Goal: Transaction & Acquisition: Subscribe to service/newsletter

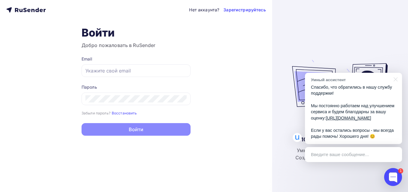
type input "[EMAIL_ADDRESS][DOMAIN_NAME]"
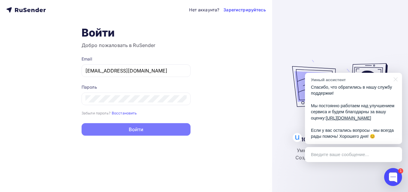
click at [150, 130] on button "Войти" at bounding box center [136, 129] width 109 height 13
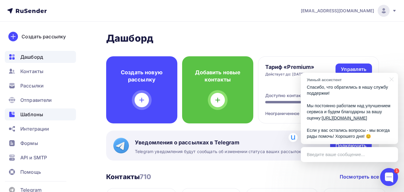
click at [42, 112] on span "Шаблоны" at bounding box center [31, 114] width 23 height 7
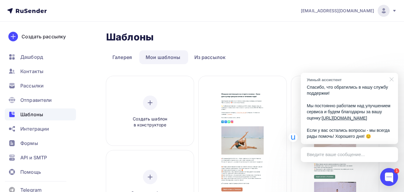
click at [393, 73] on div at bounding box center [390, 79] width 15 height 12
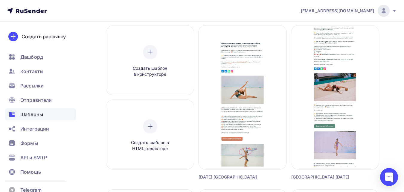
scroll to position [65, 0]
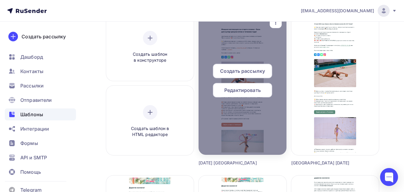
click at [247, 93] on span "Редактировать" at bounding box center [242, 89] width 36 height 7
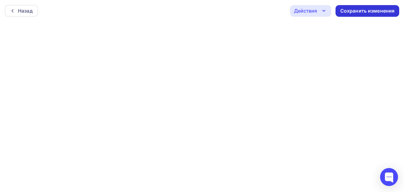
click at [359, 13] on div "Сохранить изменения" at bounding box center [367, 10] width 54 height 7
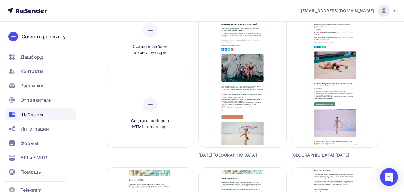
scroll to position [80, 0]
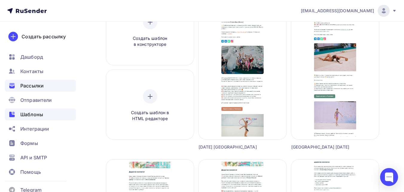
click at [40, 82] on div "Рассылки" at bounding box center [40, 86] width 71 height 12
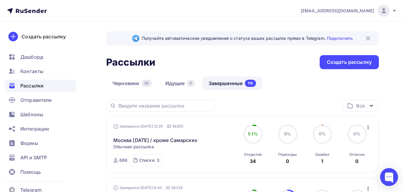
click at [367, 126] on icon "button" at bounding box center [368, 127] width 7 height 7
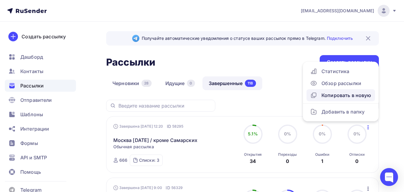
click at [358, 93] on div "Копировать в новую" at bounding box center [340, 95] width 61 height 7
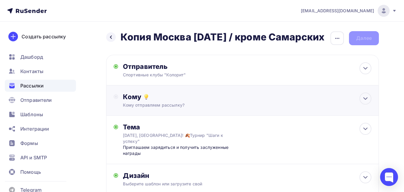
click at [326, 96] on div "Кому" at bounding box center [247, 96] width 249 height 8
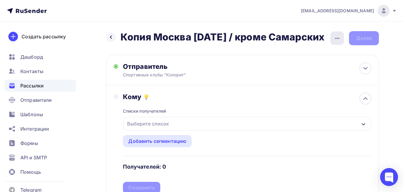
click at [336, 40] on icon "button" at bounding box center [337, 38] width 7 height 7
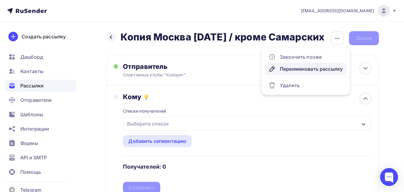
click at [321, 67] on div "Переименовать рассылку" at bounding box center [306, 68] width 74 height 7
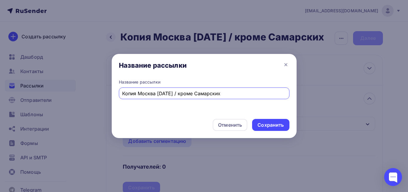
drag, startPoint x: 137, startPoint y: 91, endPoint x: 103, endPoint y: 92, distance: 34.7
click at [103, 92] on div "Название рассылки Название рассылки Копия Москва [DATE] / кроме Самарских Отмен…" at bounding box center [204, 96] width 408 height 192
type input "Повтор Москва [DATE] / кроме Самарских"
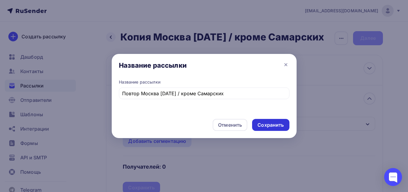
click at [267, 130] on div "Сохранить" at bounding box center [270, 125] width 37 height 12
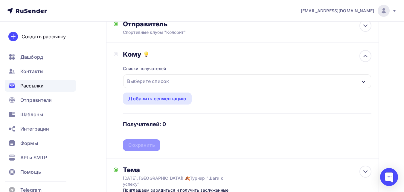
scroll to position [45, 0]
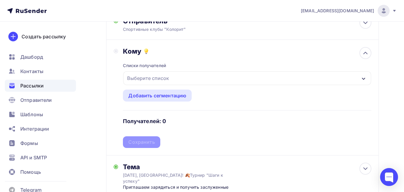
click at [277, 85] on div "Выберите список" at bounding box center [247, 78] width 248 height 14
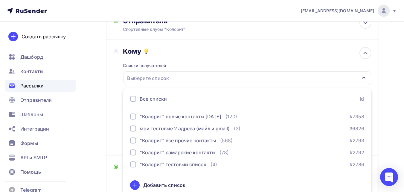
scroll to position [59, 0]
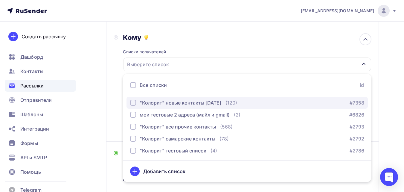
click at [220, 106] on div ""Колорит" новые контакты [DATE]" at bounding box center [181, 102] width 82 height 7
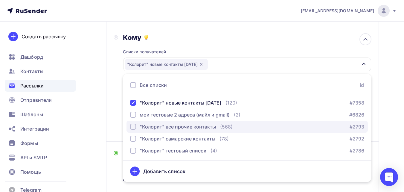
click at [196, 130] on div ""Колорит" все прочие контакты" at bounding box center [178, 126] width 76 height 7
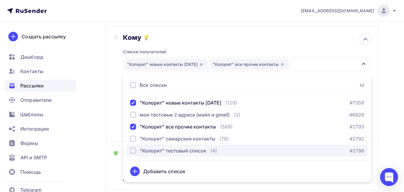
click at [185, 154] on div ""Колорит" тестовый список" at bounding box center [173, 150] width 67 height 7
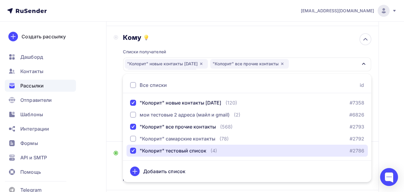
scroll to position [72, 0]
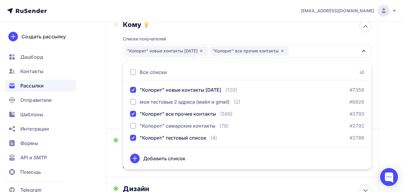
click at [395, 90] on div "Назад Повтор Москва [DATE] / кроме Самарских Повтор Москва [DATE] / кроме Самар…" at bounding box center [202, 112] width 404 height 326
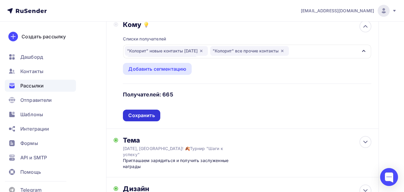
click at [154, 121] on div "Сохранить" at bounding box center [141, 115] width 37 height 12
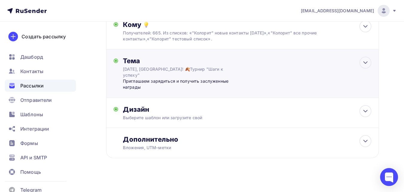
click at [228, 85] on div "Приглашаем зарядиться и получить заслуженные награды" at bounding box center [182, 84] width 118 height 12
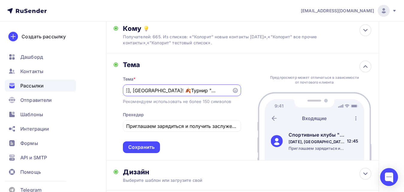
scroll to position [0, 0]
click at [139, 131] on div "Приглашаем зарядиться и получить заслуженные награды" at bounding box center [182, 126] width 118 height 12
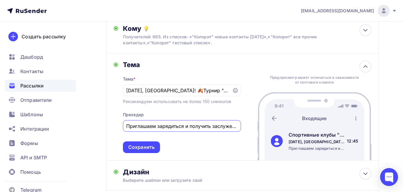
click at [159, 129] on input "Приглашаем зарядиться и получить заслуженные награды" at bounding box center [181, 125] width 111 height 7
type input "Завершается приём заявок!"
click at [151, 150] on div "Сохранить" at bounding box center [141, 147] width 26 height 7
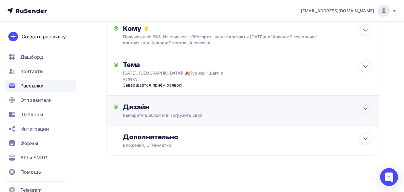
click at [340, 111] on div "Дизайн" at bounding box center [247, 107] width 249 height 8
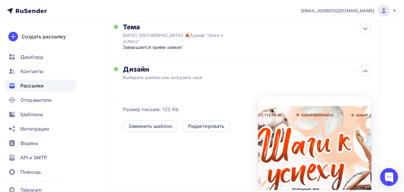
scroll to position [118, 0]
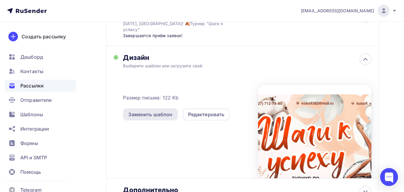
click at [160, 118] on div "Заменить шаблон" at bounding box center [150, 114] width 44 height 7
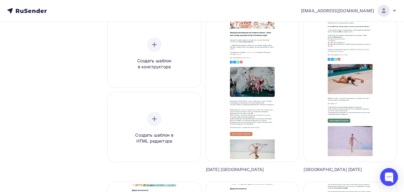
scroll to position [76, 0]
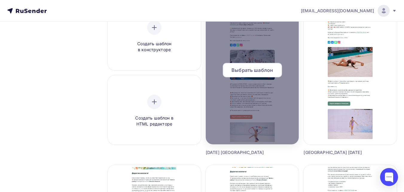
click at [256, 68] on span "Выбрать шаблон" at bounding box center [252, 69] width 42 height 7
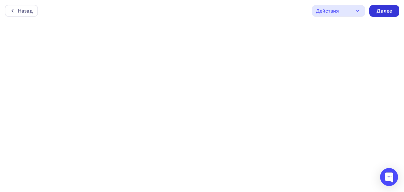
click at [384, 11] on div "Далее" at bounding box center [384, 10] width 16 height 7
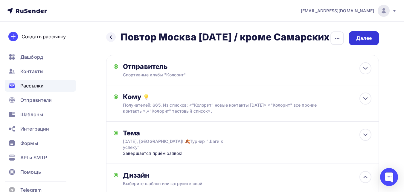
click at [358, 36] on div "Далее" at bounding box center [364, 38] width 16 height 7
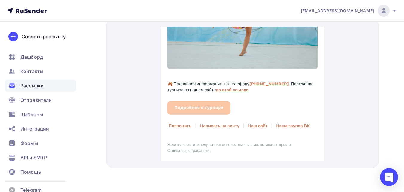
scroll to position [599, 0]
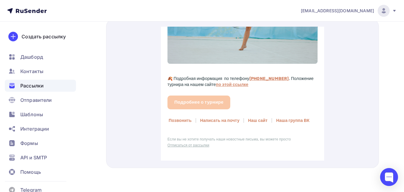
drag, startPoint x: 321, startPoint y: 33, endPoint x: 509, endPoint y: 159, distance: 225.6
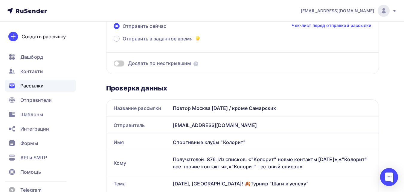
scroll to position [0, 0]
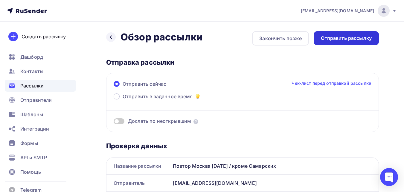
click at [356, 37] on div "Отправить рассылку" at bounding box center [346, 38] width 51 height 7
